Goal: Transaction & Acquisition: Download file/media

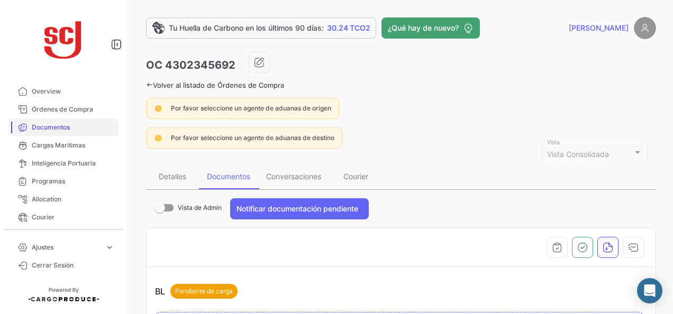
click at [41, 130] on span "Documentos" at bounding box center [73, 128] width 82 height 10
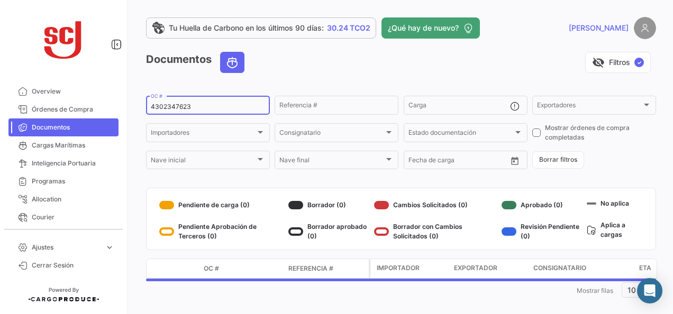
drag, startPoint x: 187, startPoint y: 107, endPoint x: 115, endPoint y: 93, distance: 73.2
click at [115, 93] on mat-sidenav-container "Overview Órdenes de Compra Documentos Cargas Marítimas Inteligencia Portuaria P…" at bounding box center [336, 157] width 673 height 314
paste input
type input "4302347623"
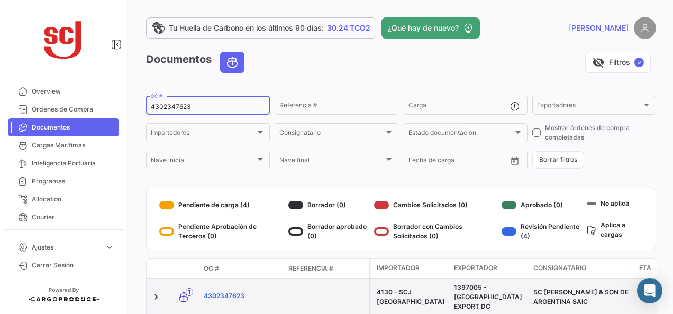
click at [238, 291] on link "4302347623" at bounding box center [242, 296] width 76 height 10
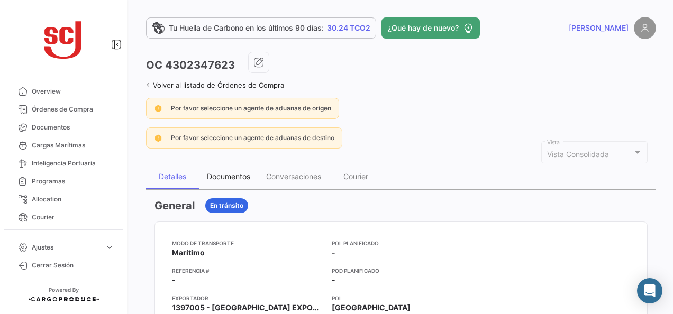
click at [237, 178] on div "Documentos" at bounding box center [228, 176] width 43 height 9
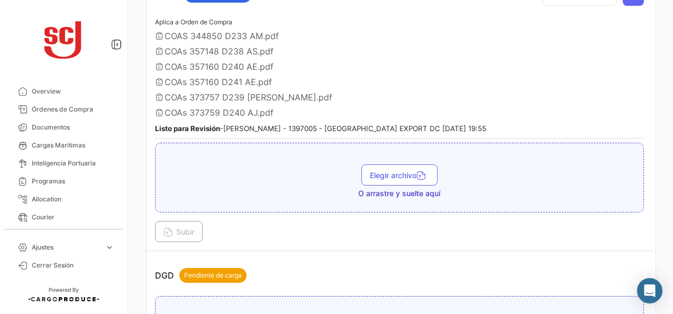
scroll to position [529, 0]
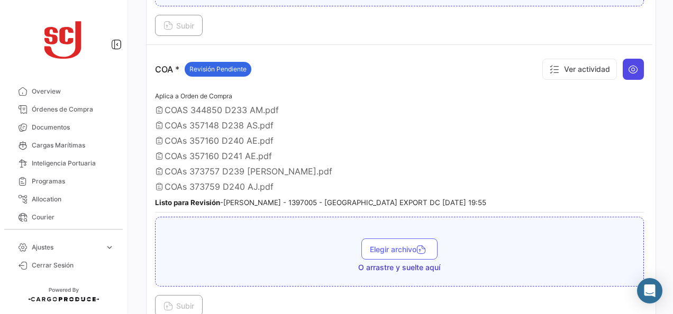
click at [630, 68] on icon at bounding box center [633, 69] width 11 height 11
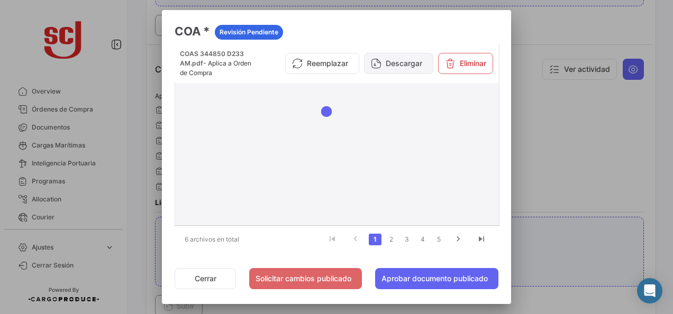
click at [401, 60] on button "Descargar" at bounding box center [398, 63] width 69 height 21
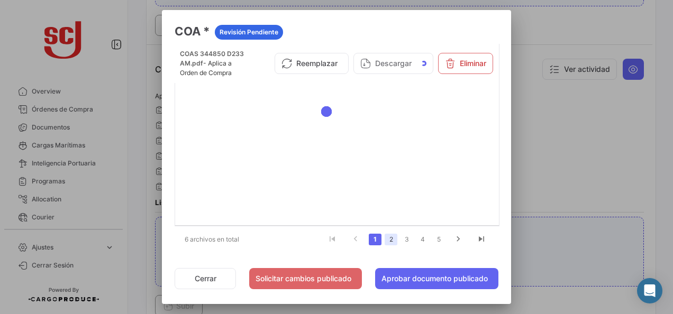
click at [385, 240] on link "2" at bounding box center [390, 240] width 13 height 12
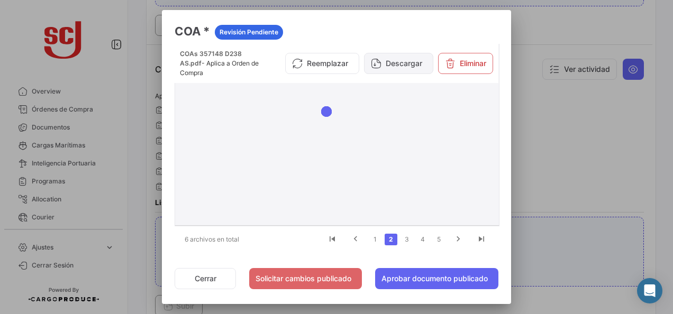
click at [397, 66] on button "Descargar" at bounding box center [398, 63] width 69 height 21
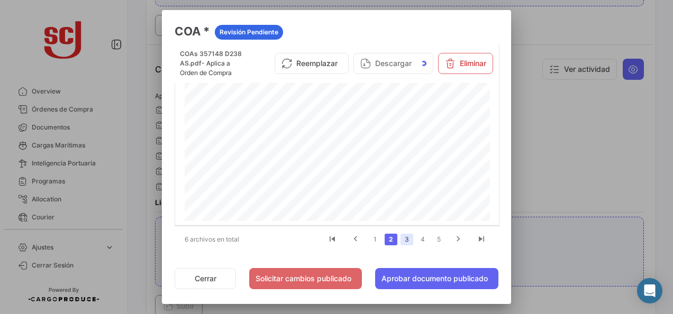
click at [405, 239] on link "3" at bounding box center [406, 240] width 13 height 12
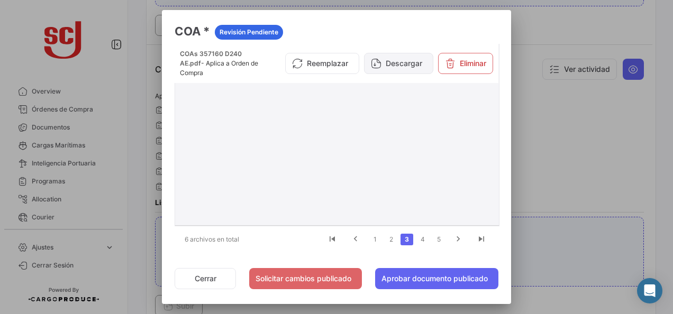
click at [391, 69] on button "Descargar" at bounding box center [398, 63] width 69 height 21
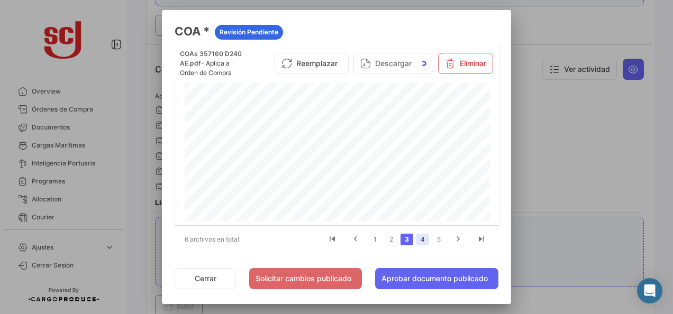
click at [416, 239] on link "4" at bounding box center [422, 240] width 13 height 12
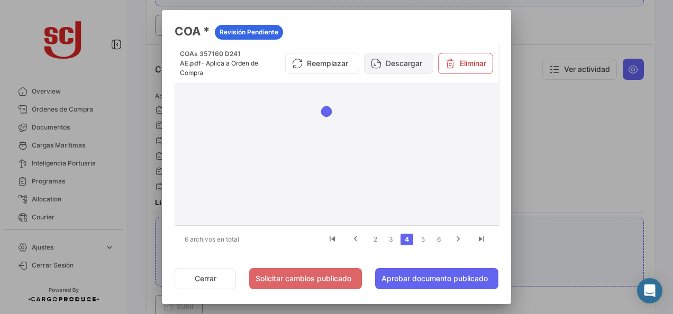
click at [389, 69] on button "Descargar" at bounding box center [398, 63] width 69 height 21
click at [419, 241] on link "5" at bounding box center [422, 240] width 13 height 12
click at [402, 59] on button "Descargar" at bounding box center [398, 63] width 69 height 21
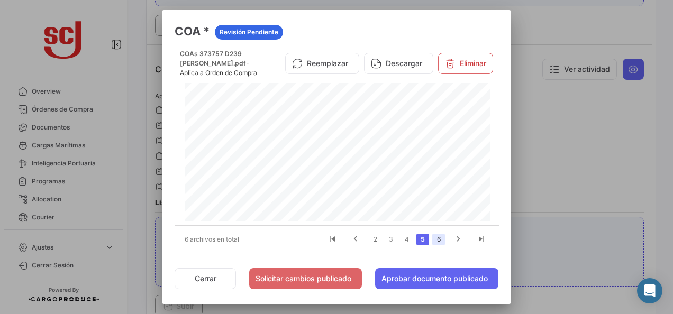
click at [432, 237] on link "6" at bounding box center [438, 240] width 13 height 12
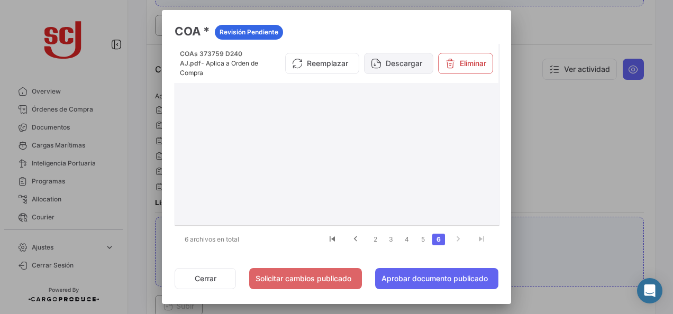
click at [400, 67] on button "Descargar" at bounding box center [398, 63] width 69 height 21
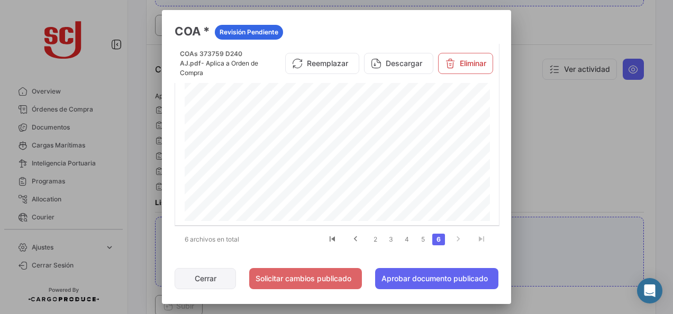
click at [197, 283] on button "Cerrar" at bounding box center [204, 278] width 61 height 21
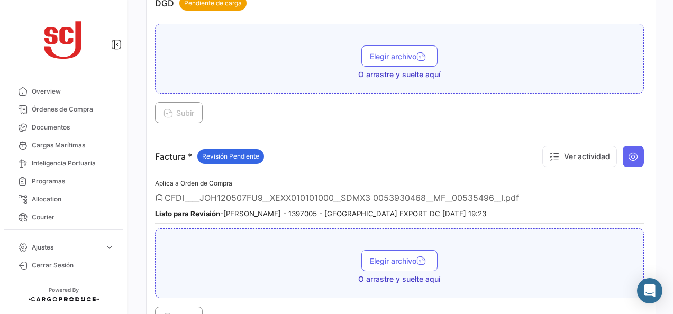
scroll to position [899, 0]
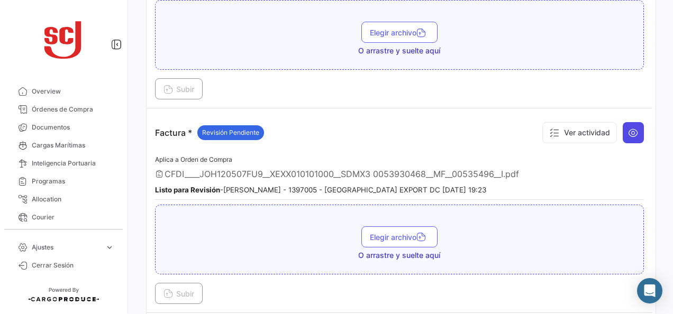
click at [628, 127] on icon at bounding box center [633, 132] width 11 height 11
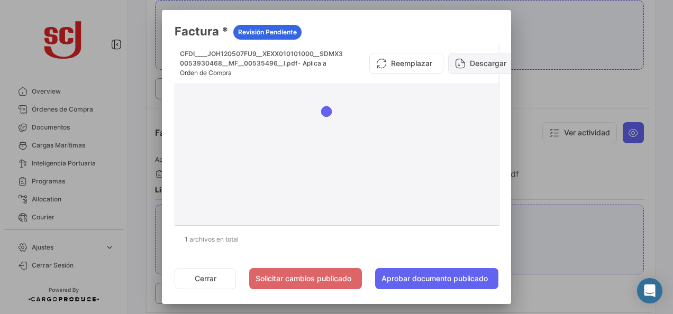
click at [476, 62] on button "Descargar" at bounding box center [482, 63] width 69 height 21
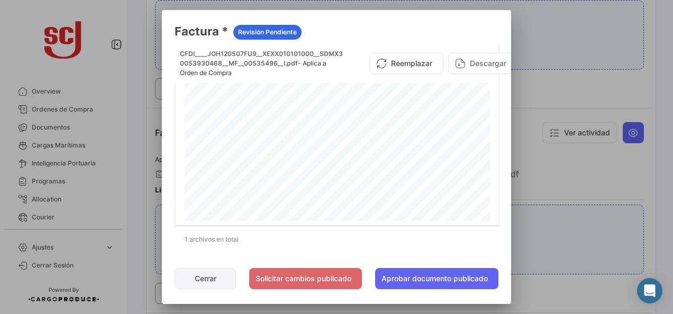
click at [221, 282] on button "Cerrar" at bounding box center [204, 278] width 61 height 21
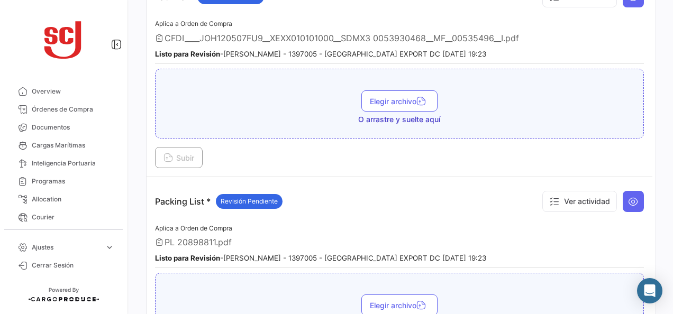
scroll to position [1057, 0]
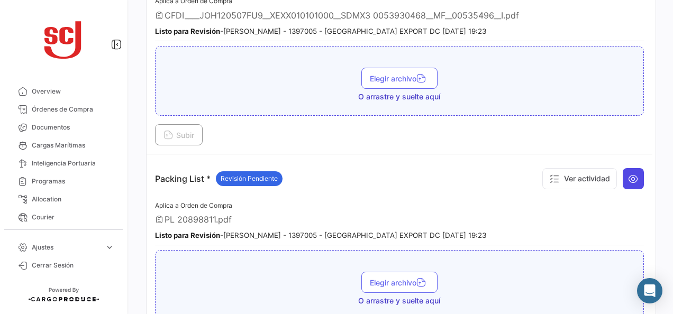
click at [631, 173] on icon at bounding box center [633, 178] width 11 height 11
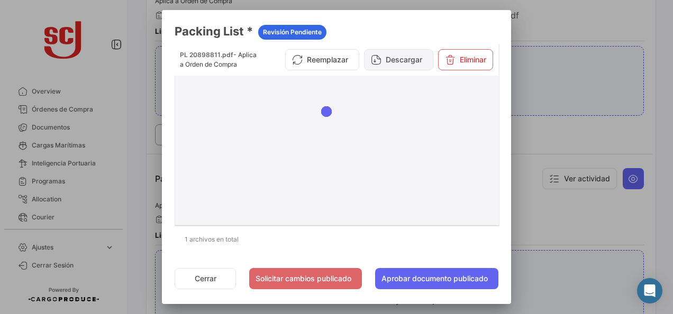
click at [390, 59] on button "Descargar" at bounding box center [398, 59] width 69 height 21
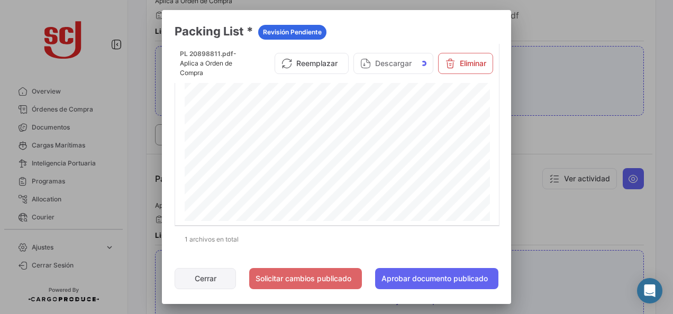
click at [213, 275] on button "Cerrar" at bounding box center [204, 278] width 61 height 21
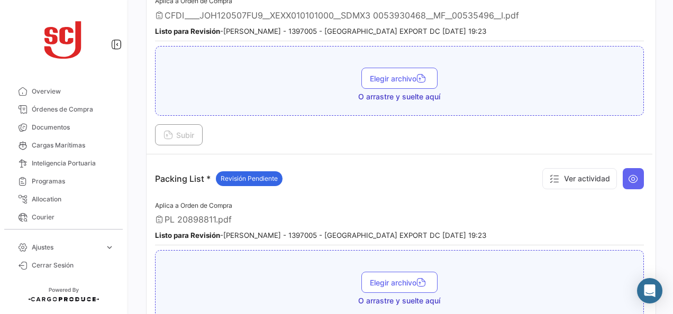
click at [354, 185] on app-document-grouped "Packing List * Revisión Pendiente Ver actividad Aplica a Orden de Compra PL 208…" at bounding box center [399, 256] width 489 height 187
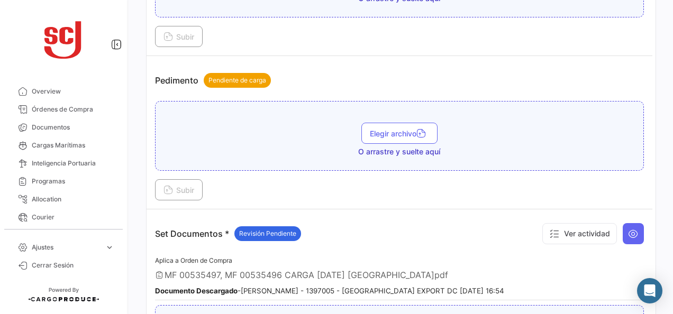
scroll to position [1375, 0]
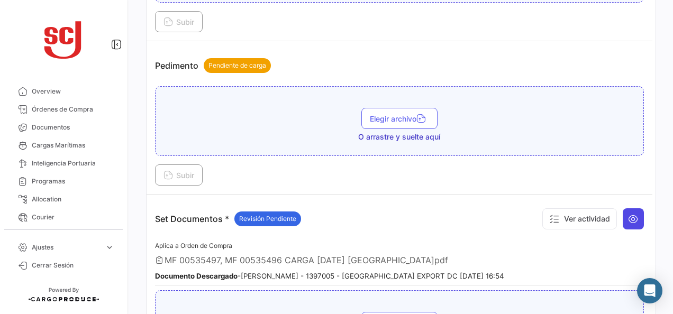
click at [628, 214] on icon at bounding box center [633, 219] width 11 height 11
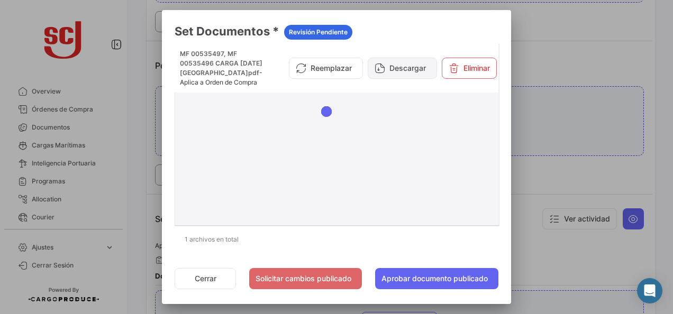
click at [399, 74] on button "Descargar" at bounding box center [401, 68] width 69 height 21
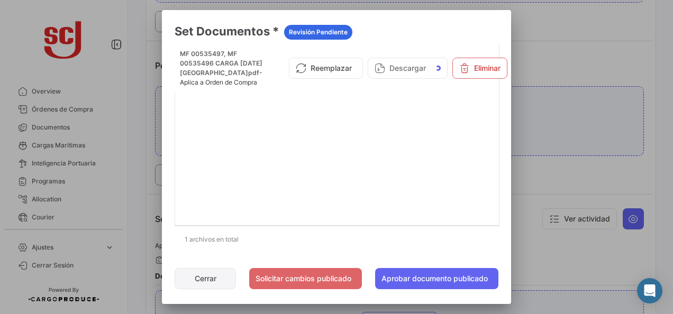
click at [217, 277] on button "Cerrar" at bounding box center [204, 278] width 61 height 21
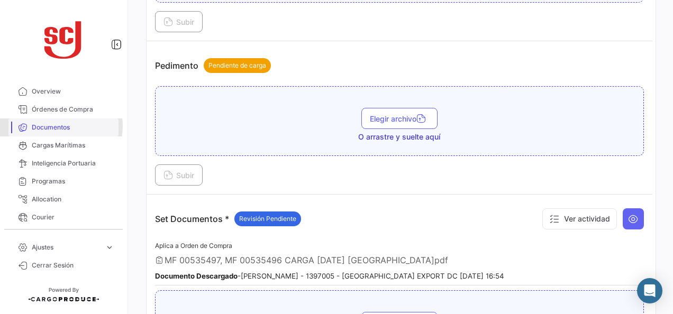
click at [56, 126] on span "Documentos" at bounding box center [73, 128] width 82 height 10
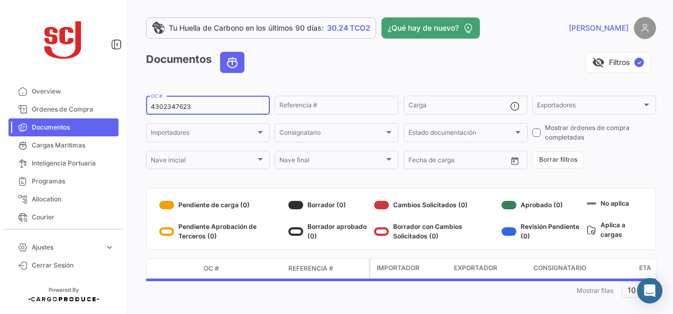
drag, startPoint x: 196, startPoint y: 108, endPoint x: 119, endPoint y: 105, distance: 76.2
click at [119, 104] on mat-sidenav-container "Overview Órdenes de Compra Documentos Cargas Marítimas Inteligencia Portuaria P…" at bounding box center [336, 157] width 673 height 314
paste input "4"
type input "4302347624"
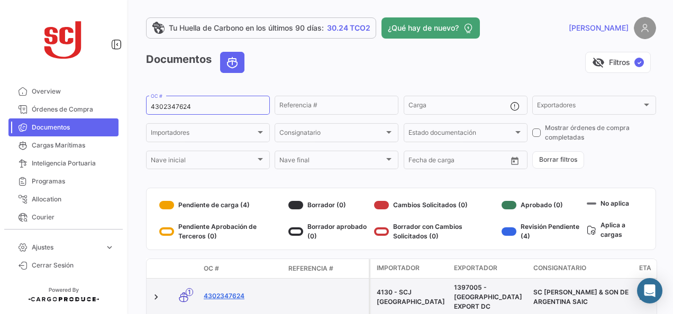
click at [234, 291] on link "4302347624" at bounding box center [242, 296] width 76 height 10
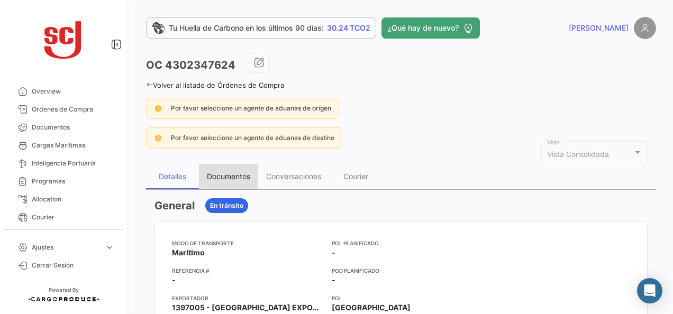
click at [228, 174] on div "Documentos" at bounding box center [228, 176] width 43 height 9
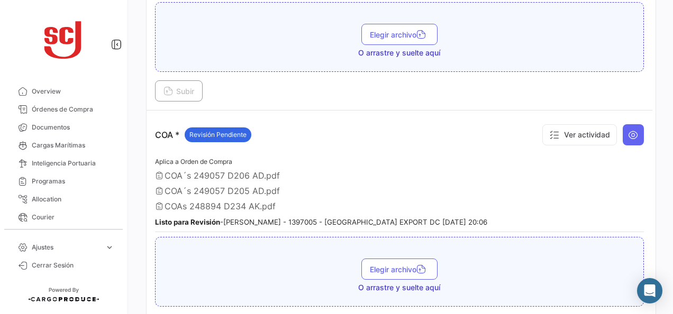
scroll to position [476, 0]
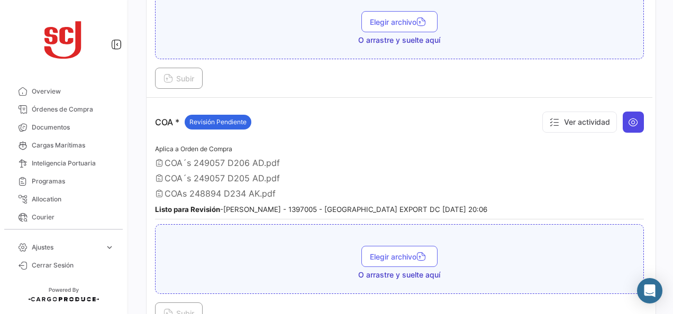
click at [628, 121] on icon at bounding box center [633, 122] width 11 height 11
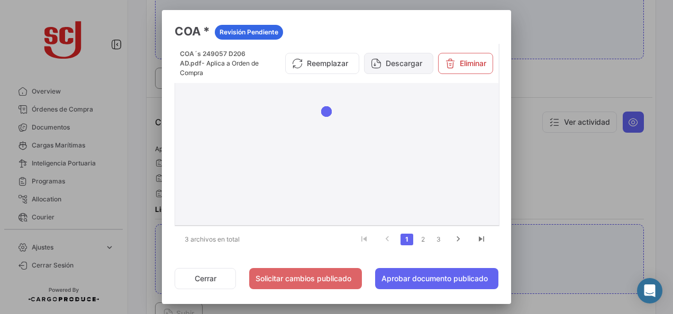
click at [408, 56] on button "Descargar" at bounding box center [398, 63] width 69 height 21
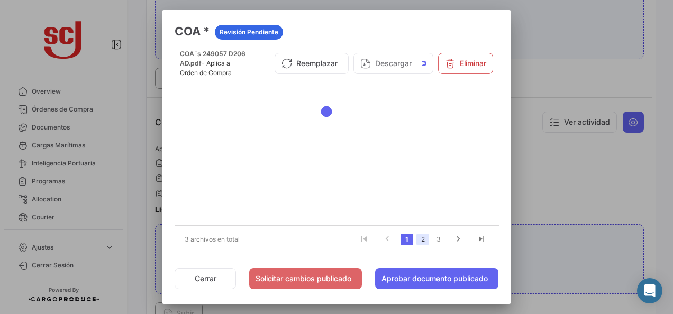
click at [416, 241] on link "2" at bounding box center [422, 240] width 13 height 12
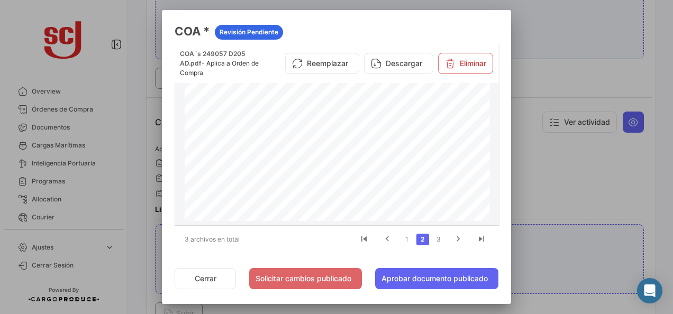
click at [388, 67] on button "Descargar" at bounding box center [398, 63] width 69 height 21
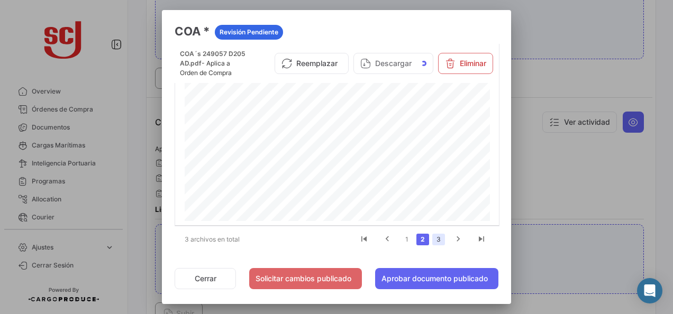
click at [432, 239] on link "3" at bounding box center [438, 240] width 13 height 12
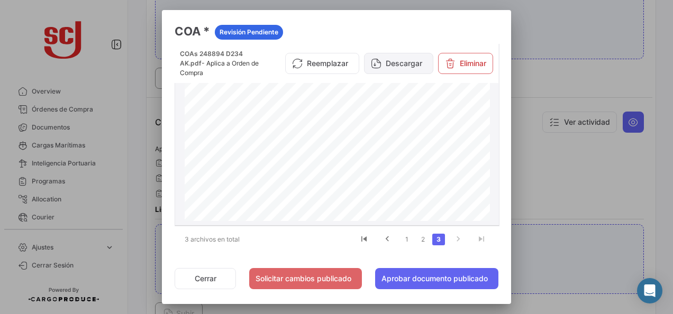
click at [376, 63] on button "Descargar" at bounding box center [398, 63] width 69 height 21
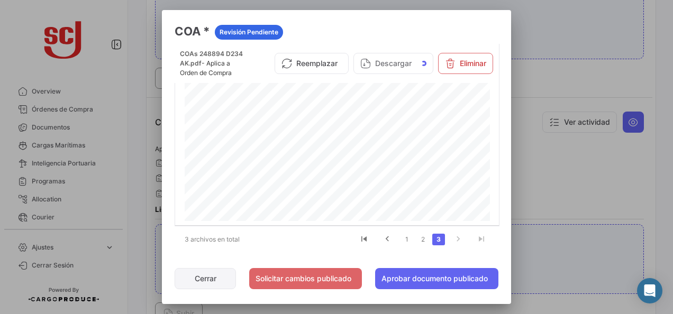
click at [206, 283] on button "Cerrar" at bounding box center [204, 278] width 61 height 21
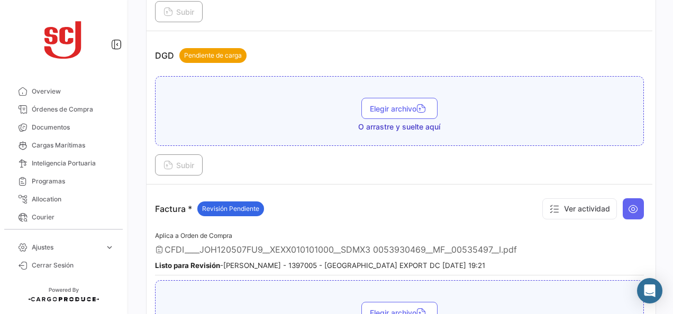
scroll to position [793, 0]
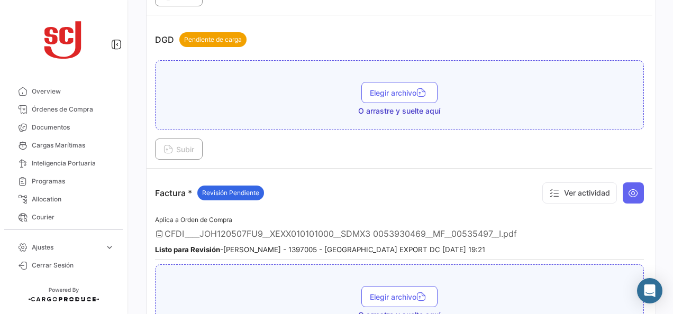
click at [353, 186] on div "Factura * Revisión Pendiente Ver actividad" at bounding box center [399, 193] width 489 height 32
click at [632, 188] on icon at bounding box center [633, 193] width 11 height 11
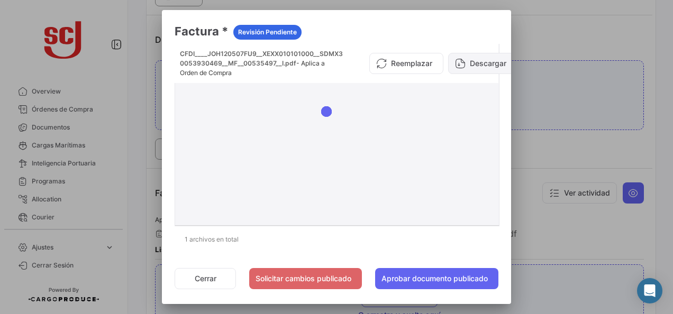
click at [476, 64] on button "Descargar" at bounding box center [482, 63] width 69 height 21
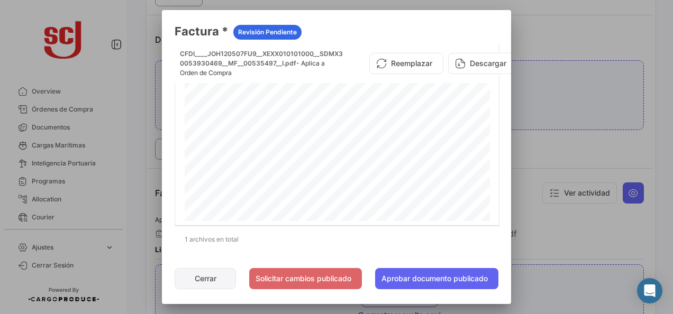
click at [199, 275] on button "Cerrar" at bounding box center [204, 278] width 61 height 21
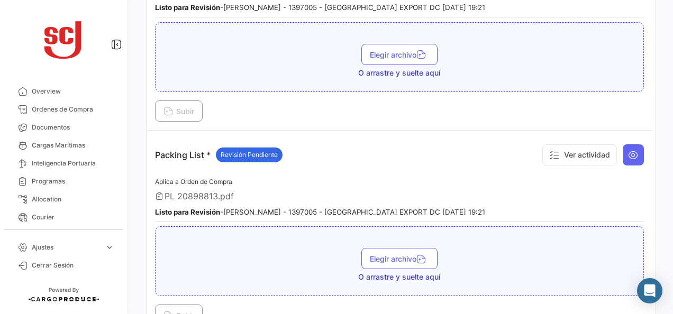
scroll to position [1057, 0]
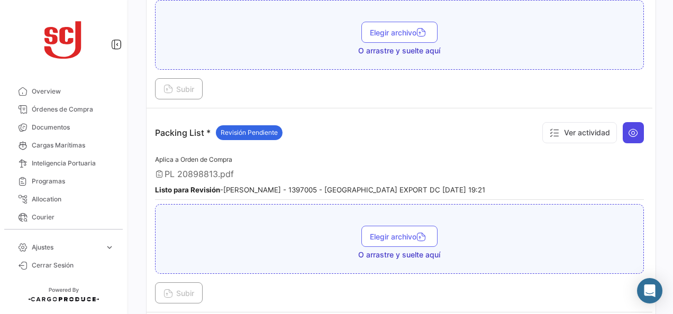
click at [629, 127] on icon at bounding box center [633, 132] width 11 height 11
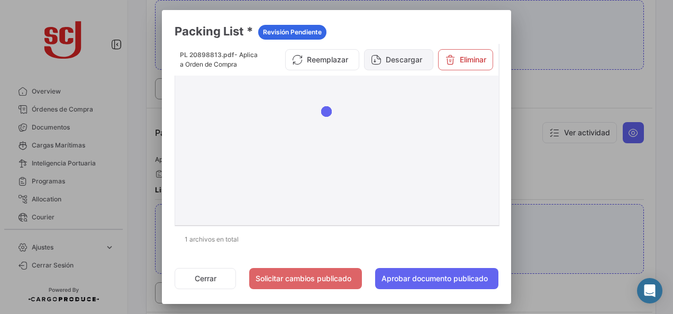
click at [408, 65] on button "Descargar" at bounding box center [398, 59] width 69 height 21
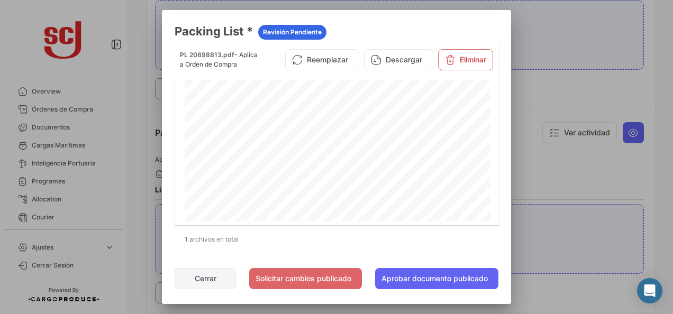
click at [205, 278] on button "Cerrar" at bounding box center [204, 278] width 61 height 21
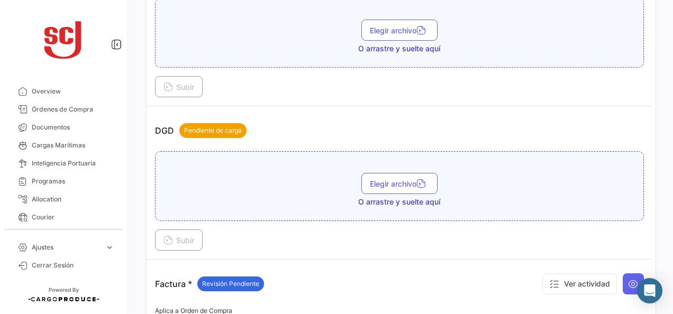
scroll to position [582, 0]
